Goal: Information Seeking & Learning: Learn about a topic

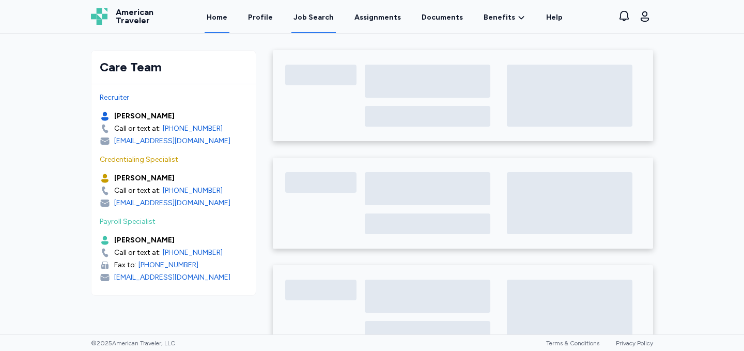
click at [326, 14] on div "Job Search" at bounding box center [313, 17] width 40 height 10
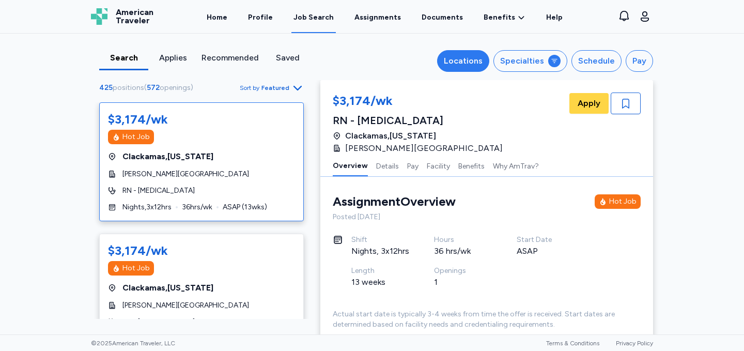
click at [478, 66] on div "Locations" at bounding box center [463, 61] width 39 height 12
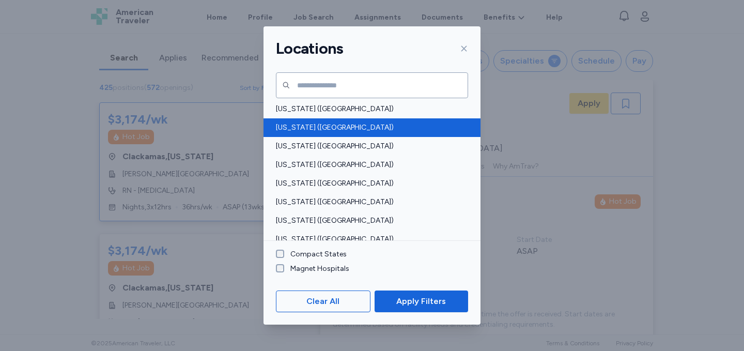
scroll to position [73, 0]
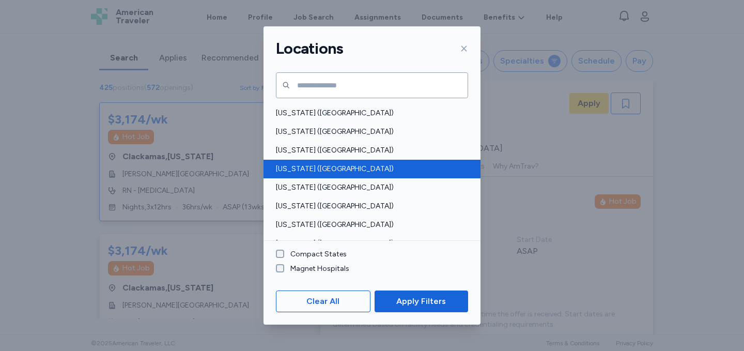
click at [344, 175] on div "[US_STATE] ([GEOGRAPHIC_DATA])" at bounding box center [371, 169] width 217 height 19
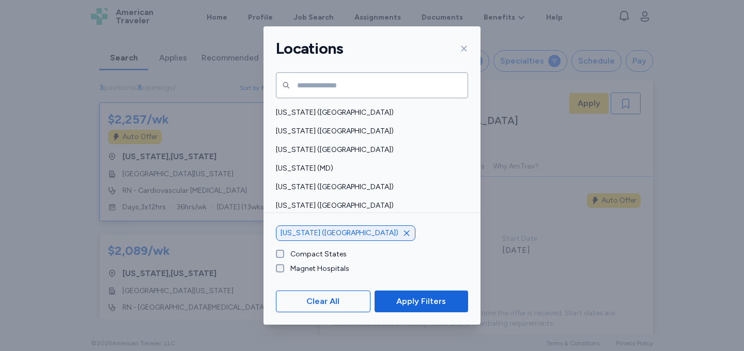
scroll to position [321, 0]
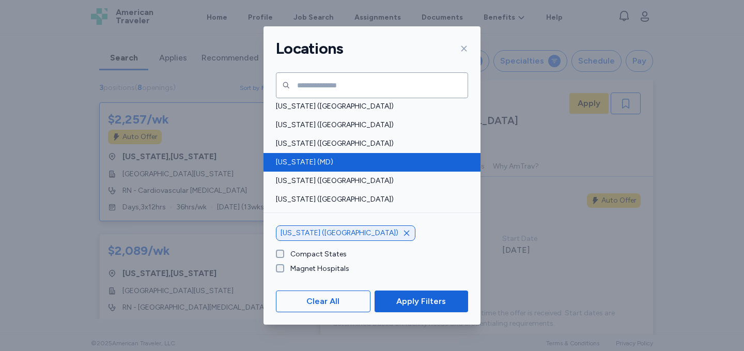
click at [348, 166] on span "[US_STATE] (MD)" at bounding box center [369, 162] width 186 height 10
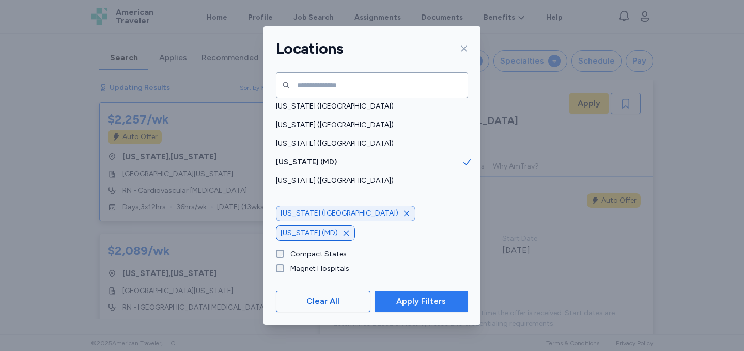
click at [419, 306] on span "Apply Filters" at bounding box center [421, 301] width 50 height 12
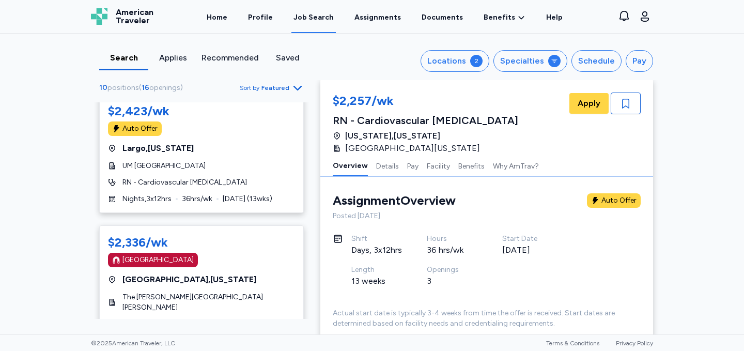
scroll to position [292, 0]
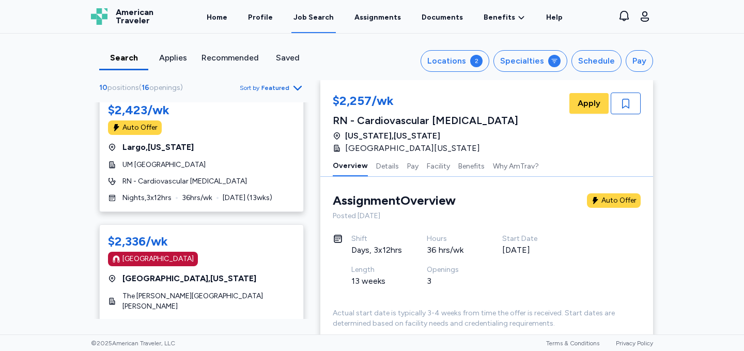
click at [284, 86] on span "Featured" at bounding box center [275, 88] width 28 height 8
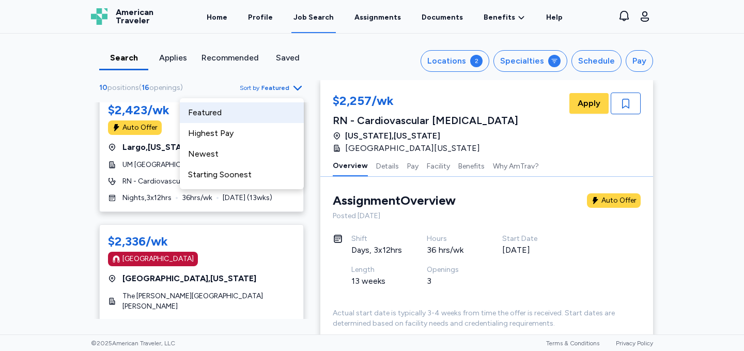
click at [284, 86] on span "Featured" at bounding box center [275, 88] width 28 height 8
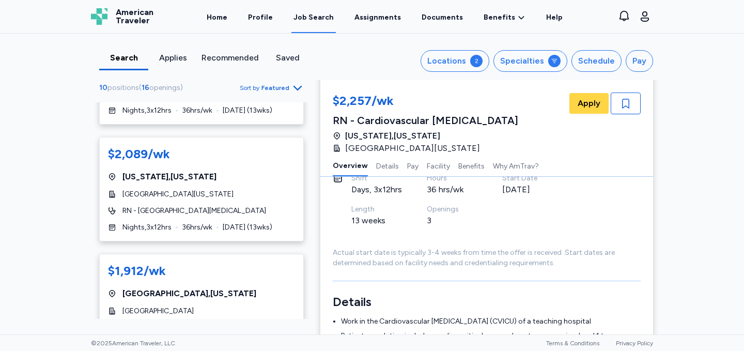
scroll to position [100, 0]
